Goal: Find contact information: Find contact information

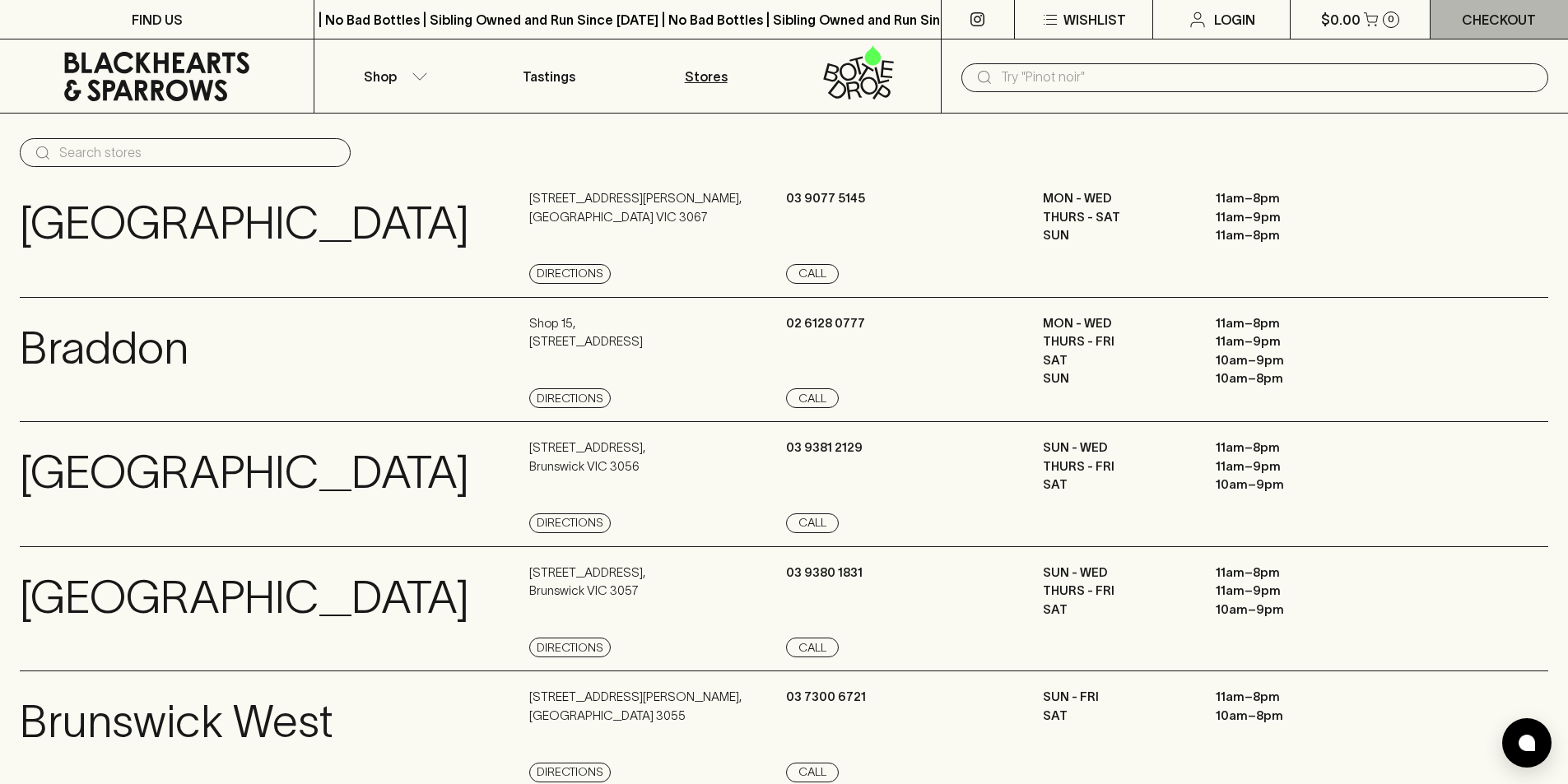
click at [1493, 14] on p "Checkout" at bounding box center [1499, 19] width 74 height 20
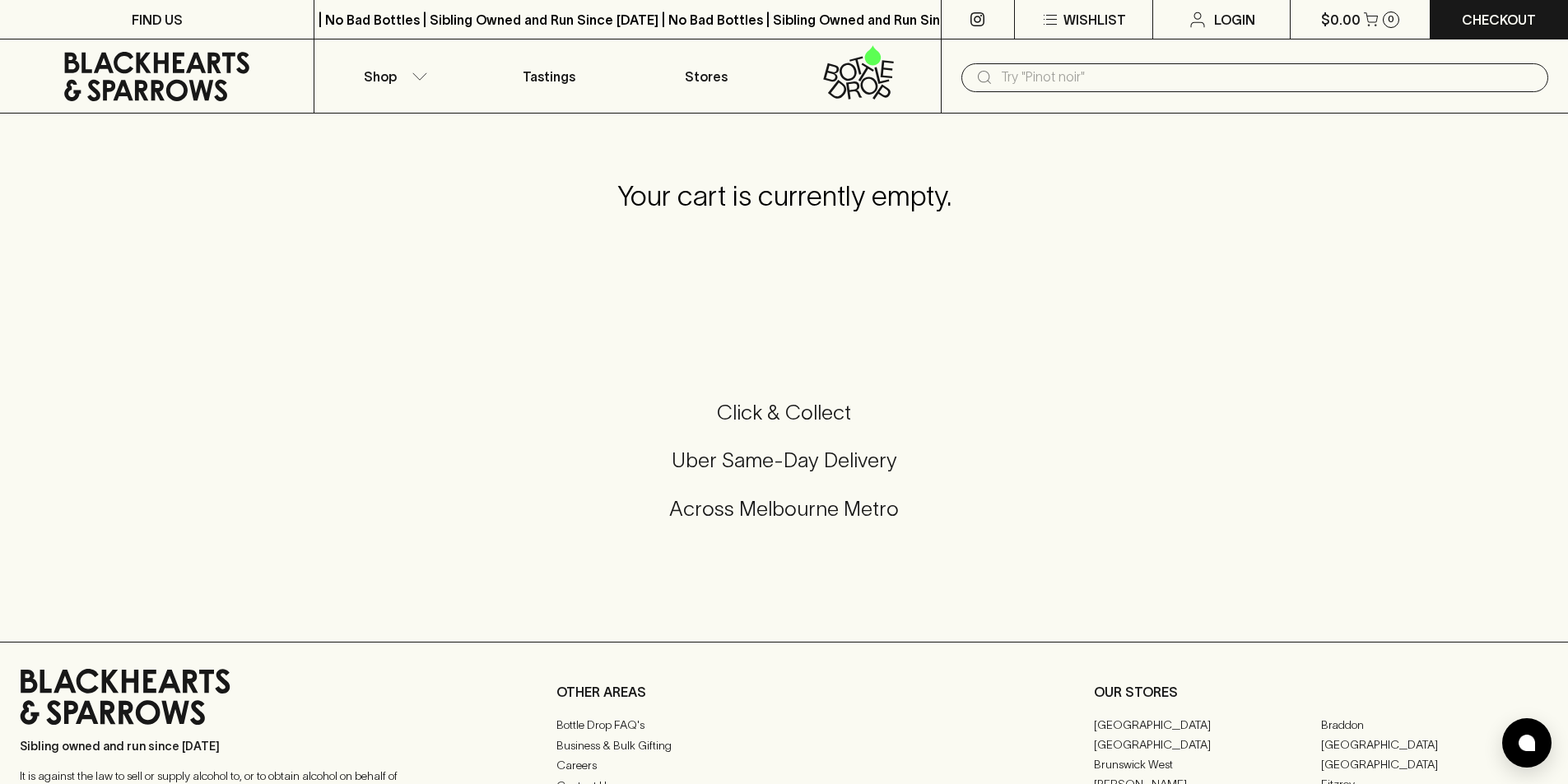
click at [156, 63] on icon at bounding box center [157, 76] width 185 height 49
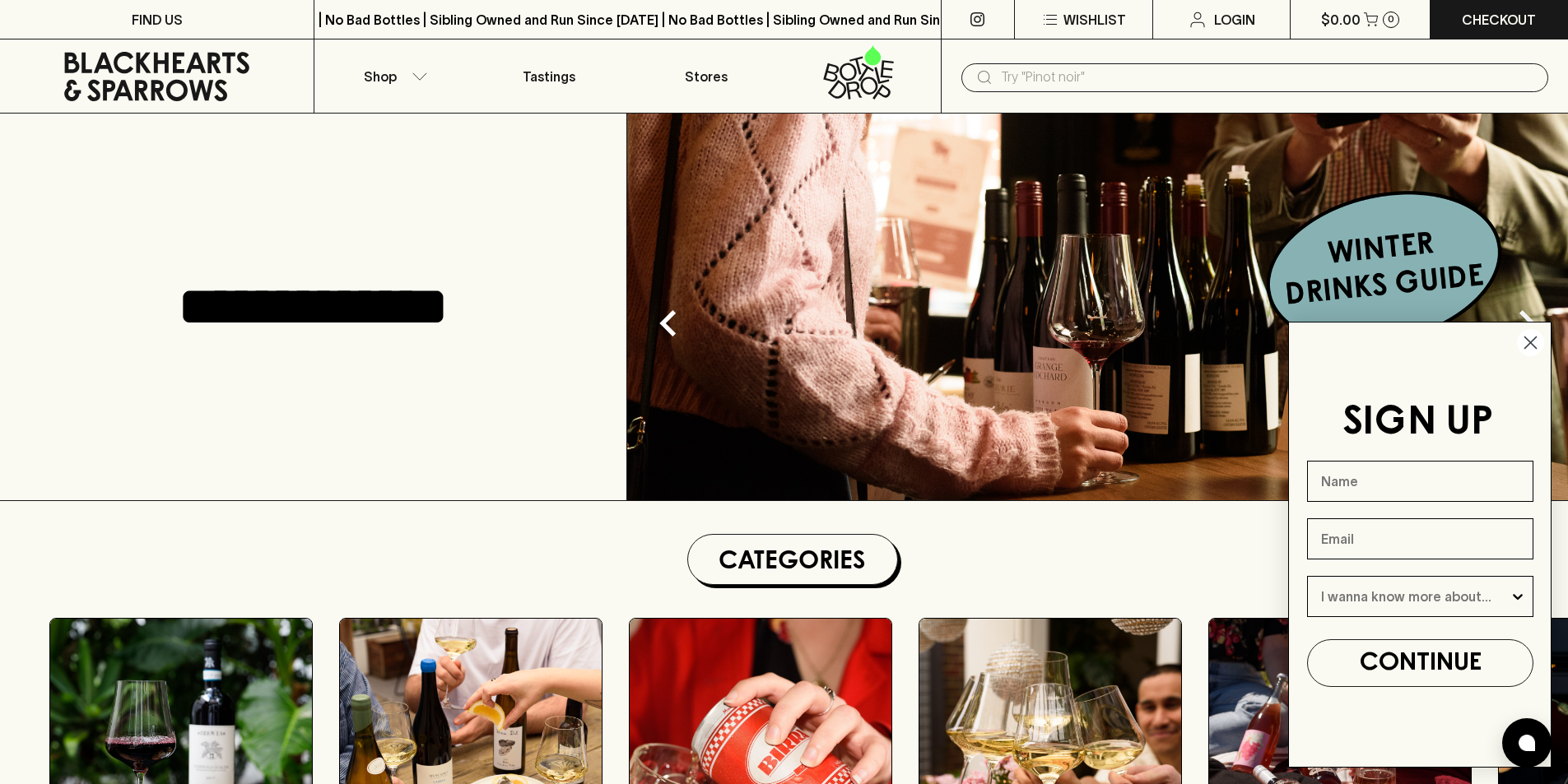
scroll to position [4067, 0]
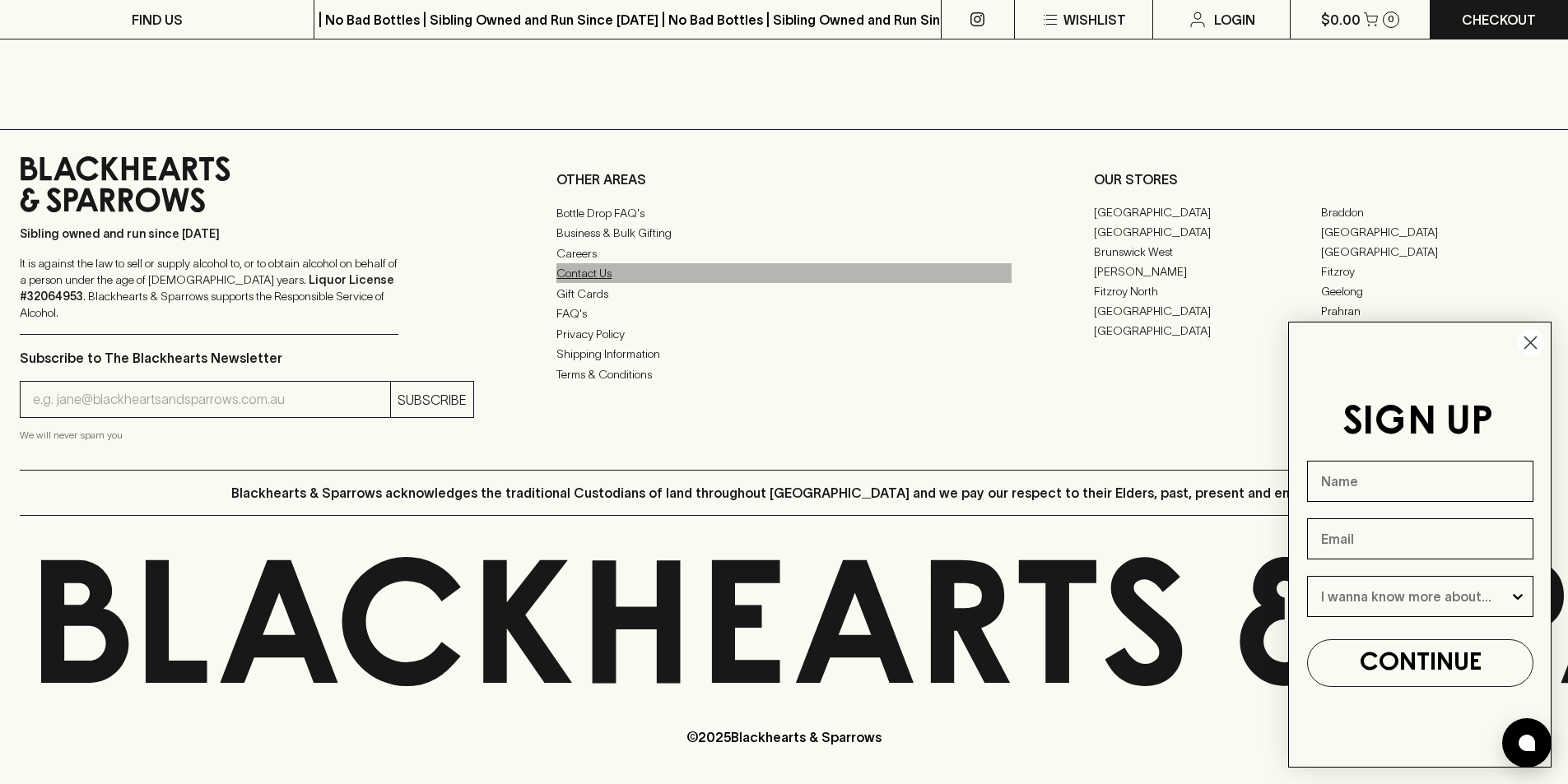
click at [576, 283] on link "Contact Us" at bounding box center [784, 273] width 454 height 20
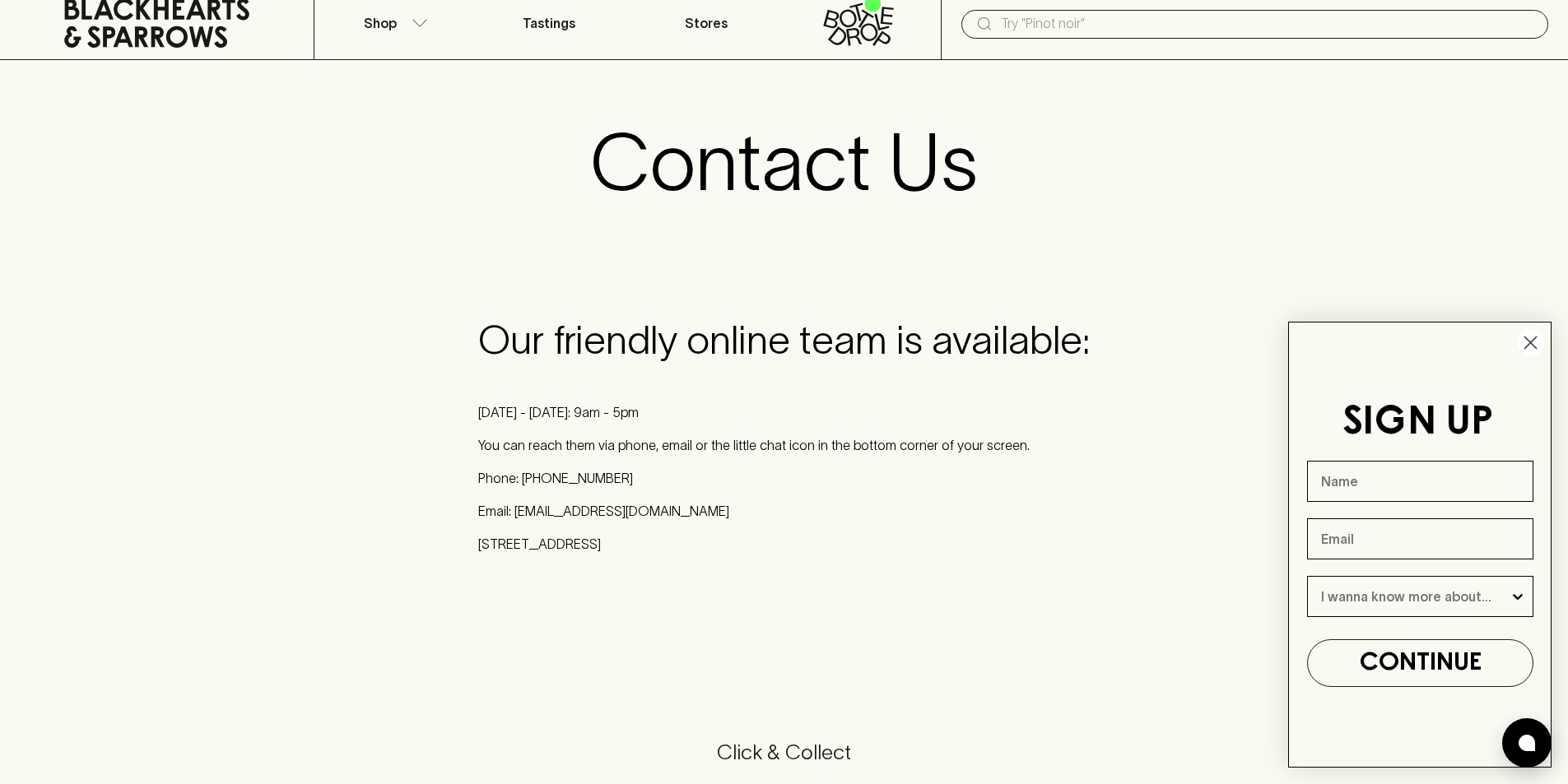
scroll to position [83, 0]
